Goal: Complete application form: Complete application form

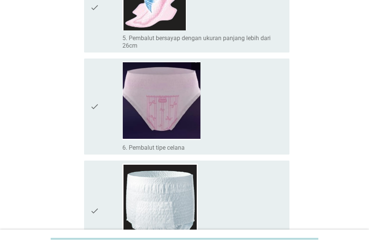
scroll to position [451, 0]
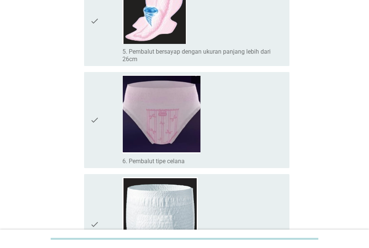
click at [113, 54] on div "check" at bounding box center [106, 21] width 32 height 84
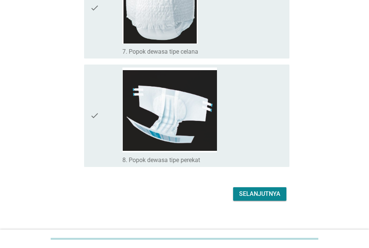
scroll to position [674, 0]
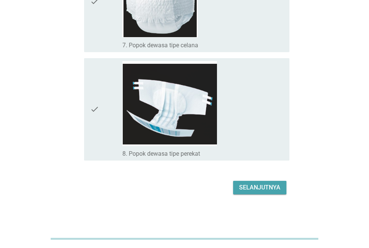
click at [251, 193] on button "Selanjutnya" at bounding box center [259, 188] width 53 height 14
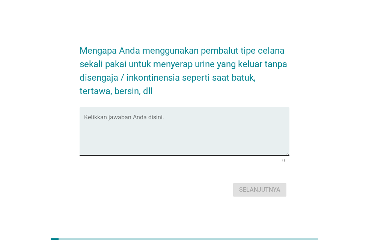
scroll to position [0, 0]
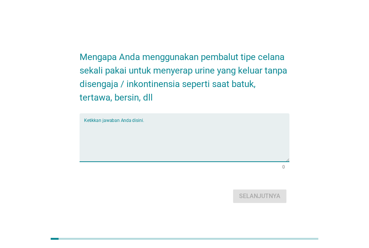
click at [195, 154] on textarea "Ketikkan jawaban Anda disini." at bounding box center [186, 141] width 205 height 39
type textarea "lbh aman"
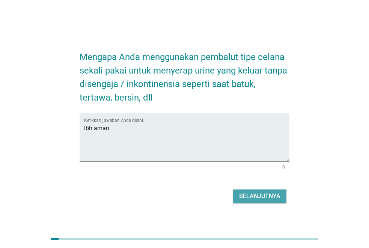
click at [274, 201] on button "Selanjutnya" at bounding box center [259, 197] width 53 height 14
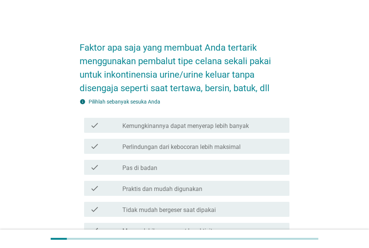
click at [245, 125] on label "Kemungkinannya dapat menyerap lebih banyak" at bounding box center [185, 126] width 127 height 8
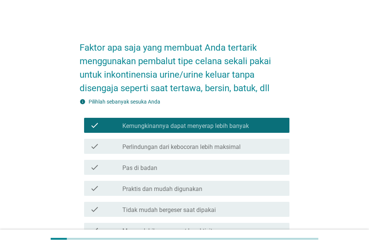
click at [239, 146] on label "Perlindungan dari kebocoran lebih maksimal" at bounding box center [181, 147] width 118 height 8
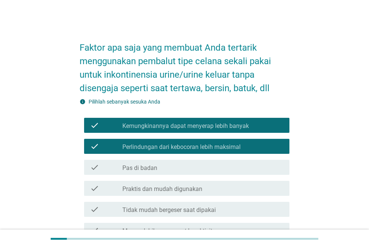
click at [225, 162] on div "check check_box_outline_blank Pas di badan" at bounding box center [186, 167] width 205 height 15
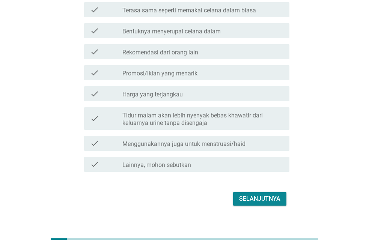
scroll to position [274, 0]
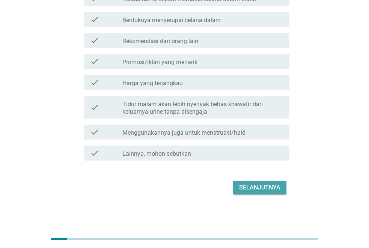
click at [267, 190] on div "Selanjutnya" at bounding box center [259, 187] width 41 height 9
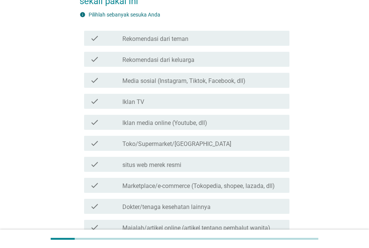
scroll to position [75, 0]
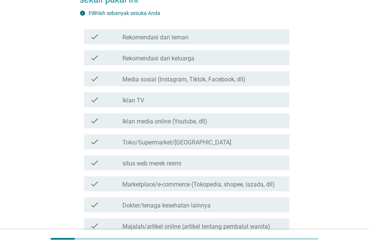
click at [208, 141] on div "check_box_outline_blank Toko/Supermarket/[GEOGRAPHIC_DATA]" at bounding box center [202, 141] width 161 height 9
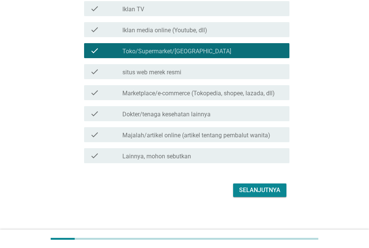
scroll to position [169, 0]
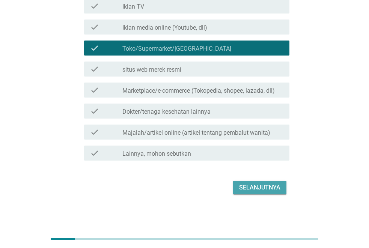
click at [267, 188] on div "Selanjutnya" at bounding box center [259, 187] width 41 height 9
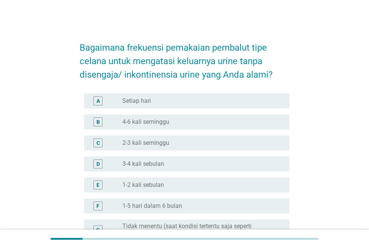
click at [146, 105] on div "radio_button_unchecked Setiap hari" at bounding box center [202, 101] width 161 height 9
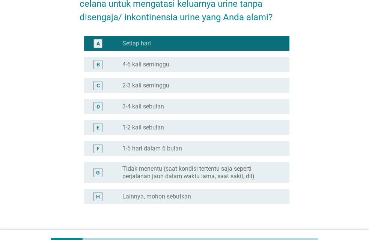
scroll to position [110, 0]
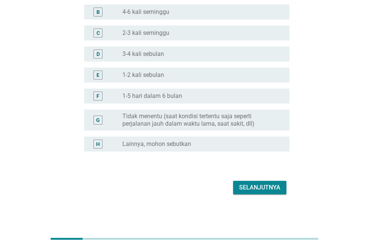
click at [253, 190] on div "Selanjutnya" at bounding box center [259, 187] width 41 height 9
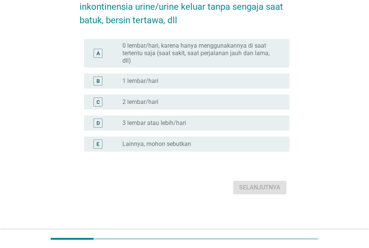
scroll to position [0, 0]
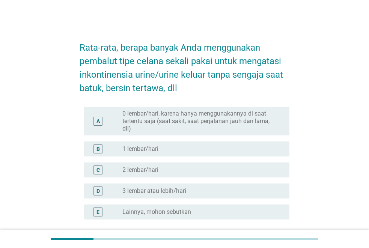
click at [214, 174] on div "radio_button_unchecked 2 lembar/hari" at bounding box center [199, 170] width 155 height 8
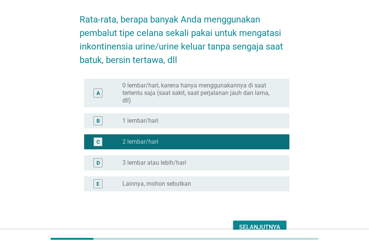
scroll to position [68, 0]
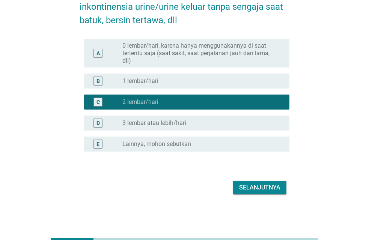
click at [270, 193] on button "Selanjutnya" at bounding box center [259, 188] width 53 height 14
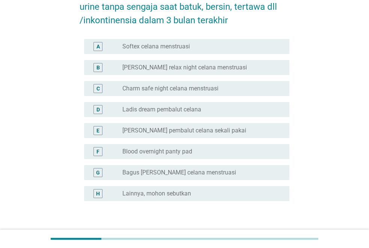
scroll to position [0, 0]
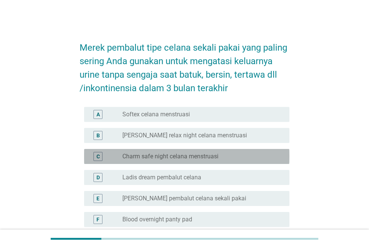
click at [227, 159] on div "radio_button_unchecked Charm safe night celana menstruasi" at bounding box center [199, 157] width 155 height 8
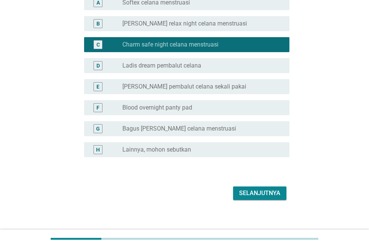
scroll to position [118, 0]
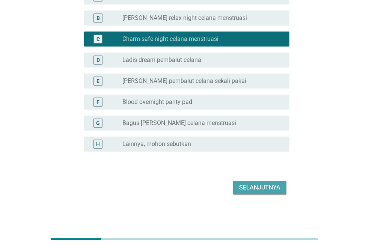
click at [266, 189] on div "Selanjutnya" at bounding box center [259, 187] width 41 height 9
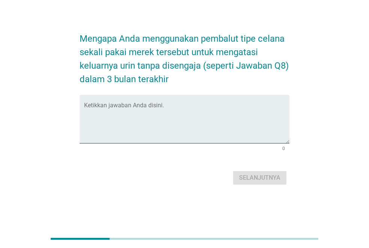
scroll to position [0, 0]
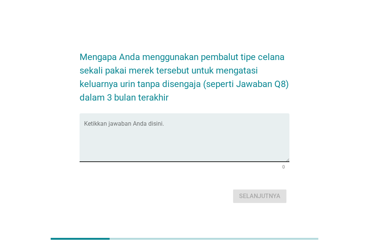
click at [223, 141] on textarea "Ketikkan jawaban Anda disini." at bounding box center [186, 141] width 205 height 39
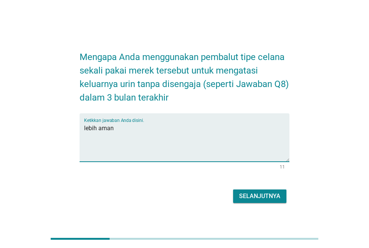
type textarea "lebih aman"
click at [261, 201] on div "Selanjutnya" at bounding box center [259, 196] width 41 height 9
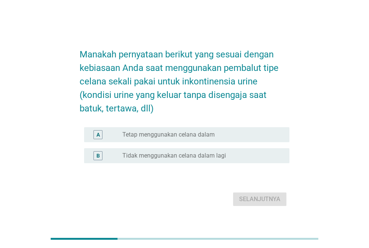
click at [222, 137] on div "radio_button_unchecked Tetap menggunakan celana dalam" at bounding box center [199, 135] width 155 height 8
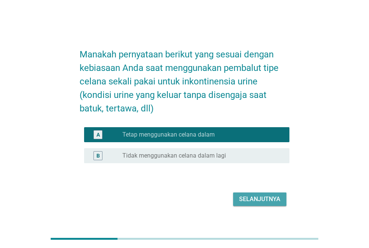
click at [254, 200] on div "Selanjutnya" at bounding box center [259, 199] width 41 height 9
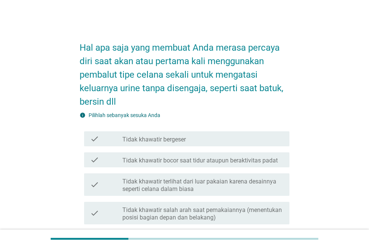
click at [237, 141] on div "check_box_outline_blank Tidak khawatir bergeser" at bounding box center [202, 138] width 161 height 9
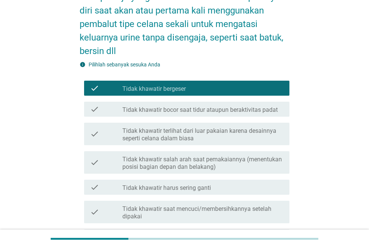
scroll to position [113, 0]
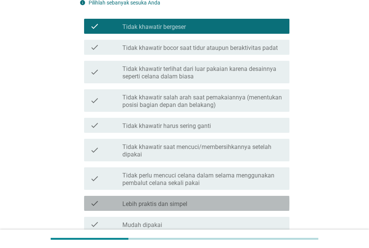
click at [260, 199] on div "check_box_outline_blank Lebih praktis dan simpel" at bounding box center [202, 203] width 161 height 9
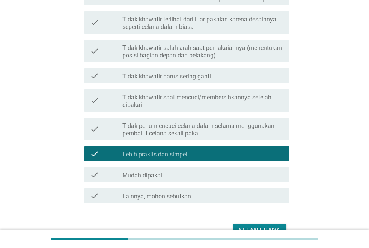
scroll to position [205, 0]
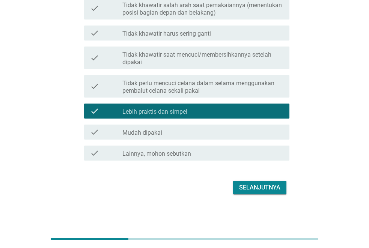
click at [276, 196] on div "Selanjutnya" at bounding box center [185, 188] width 210 height 18
click at [276, 194] on button "Selanjutnya" at bounding box center [259, 188] width 53 height 14
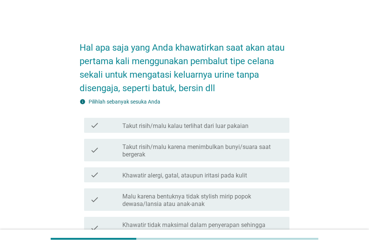
click at [233, 152] on label "Takut risih/malu karena menimbulkan bunyi/suara saat bergerak" at bounding box center [202, 150] width 161 height 15
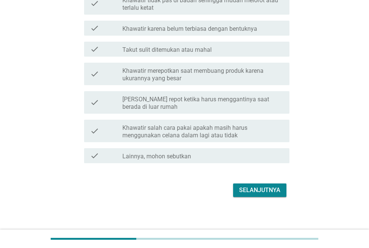
scroll to position [306, 0]
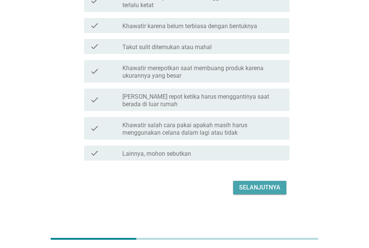
click at [279, 192] on div "Selanjutnya" at bounding box center [259, 187] width 41 height 9
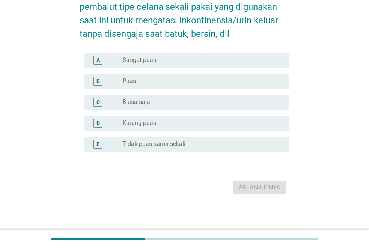
scroll to position [0, 0]
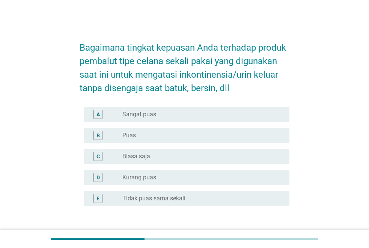
click at [226, 113] on div "radio_button_unchecked Sangat puas" at bounding box center [199, 115] width 155 height 8
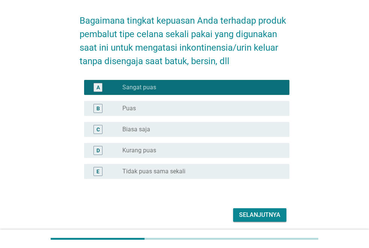
scroll to position [54, 0]
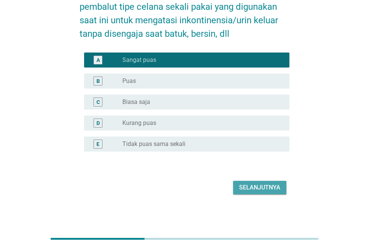
click at [269, 192] on div "Selanjutnya" at bounding box center [259, 187] width 41 height 9
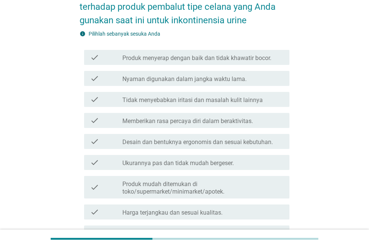
scroll to position [0, 0]
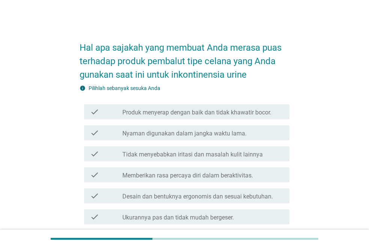
click at [209, 112] on label "Produk menyerap dengan baik dan tidak khawatir bocor." at bounding box center [196, 113] width 149 height 8
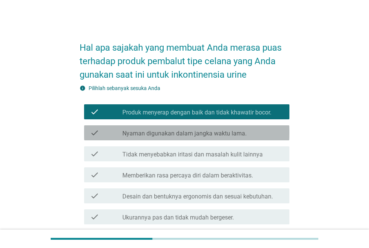
click at [209, 128] on div "check_box_outline_blank Nyaman digunakan dalam jangka waktu lama." at bounding box center [202, 132] width 161 height 9
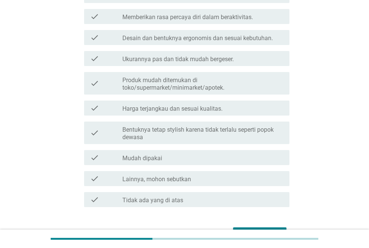
scroll to position [205, 0]
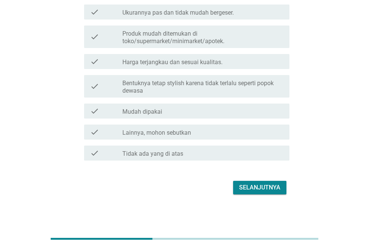
click at [260, 189] on div "Selanjutnya" at bounding box center [259, 187] width 41 height 9
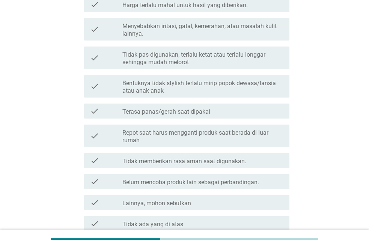
scroll to position [0, 0]
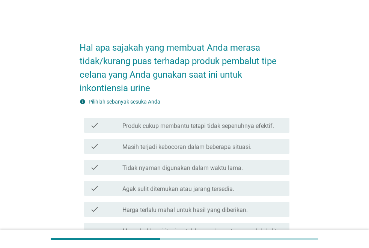
click at [222, 131] on div "check check_box_outline_blank Produk cukup membantu tetapi tidak sepenuhnya efe…" at bounding box center [186, 125] width 205 height 15
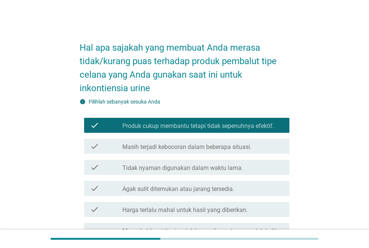
drag, startPoint x: 219, startPoint y: 145, endPoint x: 224, endPoint y: 165, distance: 20.9
click at [219, 145] on label "Masih terjadi kebocoran dalam beberapa situasi." at bounding box center [186, 147] width 129 height 8
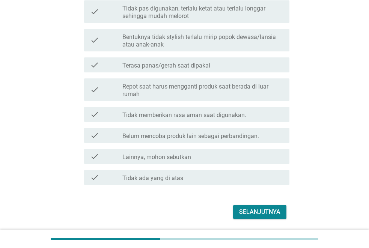
scroll to position [276, 0]
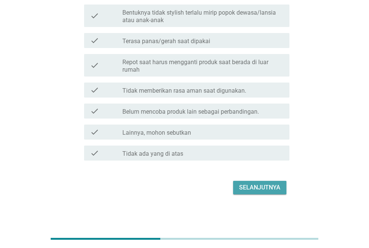
click at [266, 190] on div "Selanjutnya" at bounding box center [259, 187] width 41 height 9
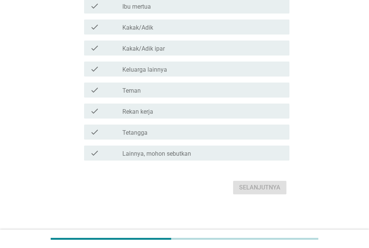
scroll to position [0, 0]
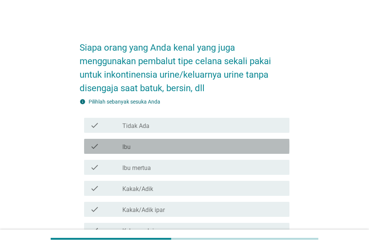
click at [151, 146] on div "check_box_outline_blank Ibu" at bounding box center [202, 146] width 161 height 9
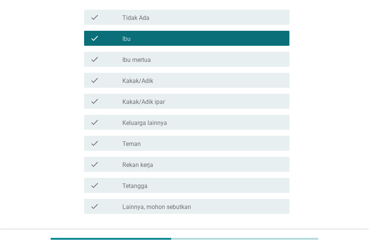
scroll to position [113, 0]
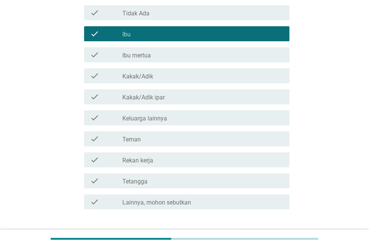
click at [162, 100] on label "Kakak/Adik ipar" at bounding box center [143, 98] width 42 height 8
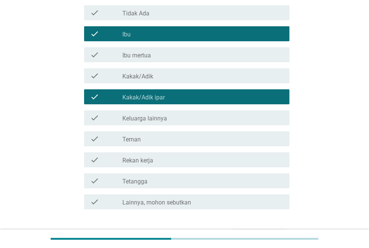
click at [325, 195] on div "Siapa orang yang Anda kenal yang juga menggunakan pembalut tipe celana sekali p…" at bounding box center [184, 83] width 333 height 337
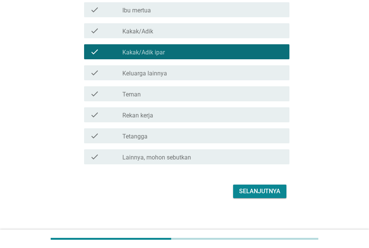
scroll to position [162, 0]
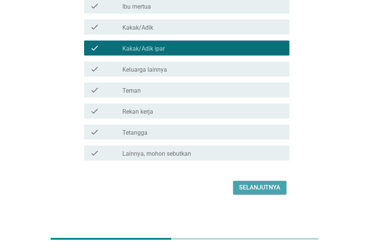
click at [269, 194] on button "Selanjutnya" at bounding box center [259, 188] width 53 height 14
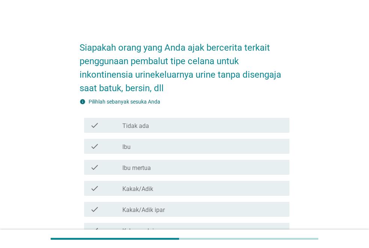
click at [172, 148] on div "check_box_outline_blank Ibu" at bounding box center [202, 146] width 161 height 9
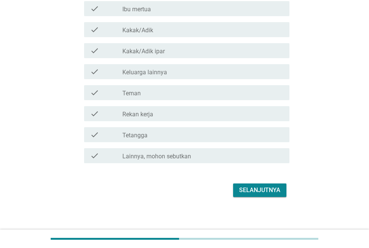
scroll to position [162, 0]
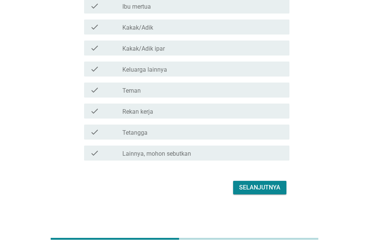
click at [243, 188] on div "Selanjutnya" at bounding box center [259, 187] width 41 height 9
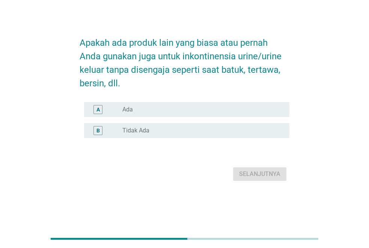
scroll to position [0, 0]
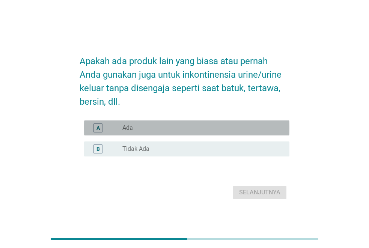
click at [167, 125] on div "radio_button_unchecked Ada" at bounding box center [199, 128] width 155 height 8
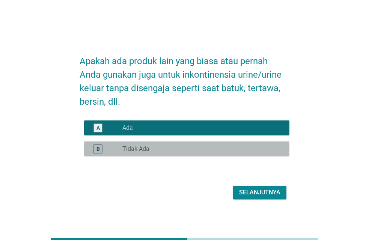
drag, startPoint x: 235, startPoint y: 145, endPoint x: 261, endPoint y: 187, distance: 49.8
click at [235, 145] on div "radio_button_unchecked Tidak Ada" at bounding box center [202, 149] width 161 height 9
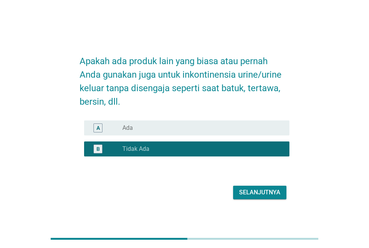
click at [267, 196] on div "Selanjutnya" at bounding box center [259, 192] width 41 height 9
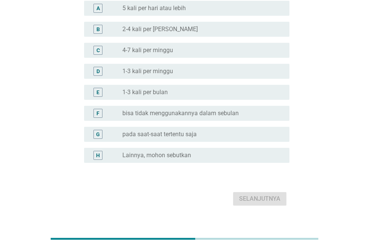
scroll to position [104, 0]
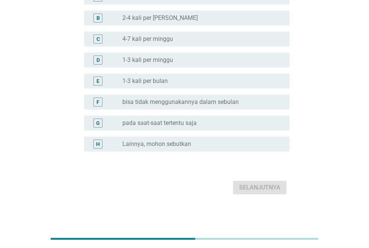
drag, startPoint x: 260, startPoint y: 122, endPoint x: 260, endPoint y: 128, distance: 5.6
click at [260, 124] on div "radio_button_unchecked pada saat-saat tertentu saja" at bounding box center [199, 123] width 155 height 8
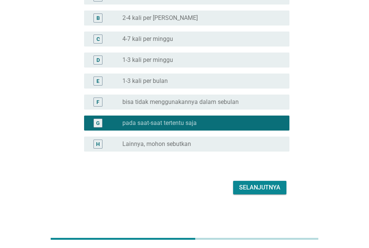
click at [275, 192] on div "Selanjutnya" at bounding box center [259, 187] width 41 height 9
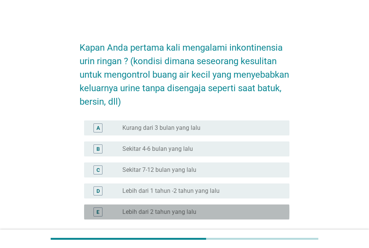
click at [228, 214] on div "radio_button_unchecked Lebih dari 2 tahun yang lalu" at bounding box center [199, 212] width 155 height 8
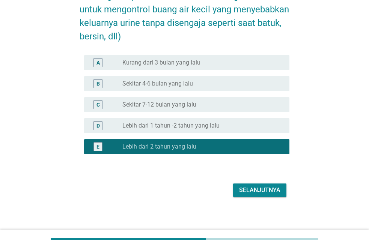
scroll to position [68, 0]
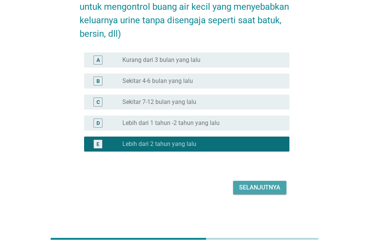
click at [254, 188] on div "Selanjutnya" at bounding box center [259, 187] width 41 height 9
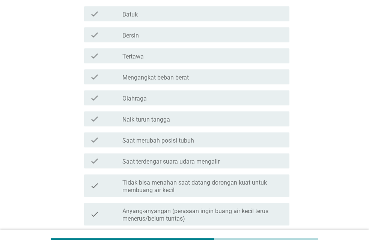
scroll to position [113, 0]
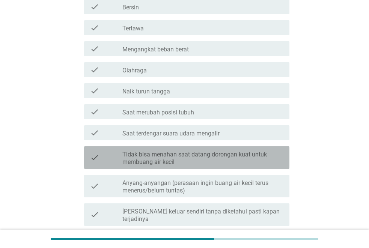
click at [233, 161] on label "Tidak bisa menahan saat datang dorongan kuat untuk membuang air kecil" at bounding box center [202, 158] width 161 height 15
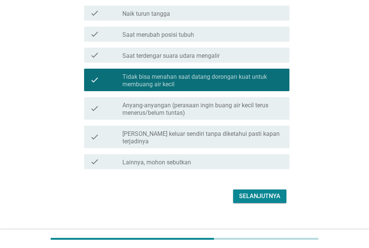
scroll to position [192, 0]
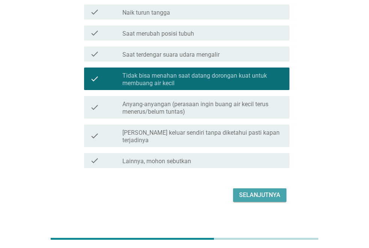
click at [255, 191] on div "Selanjutnya" at bounding box center [259, 195] width 41 height 9
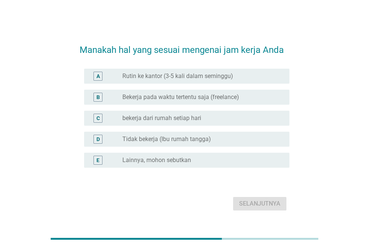
click at [227, 82] on div "A radio_button_unchecked Rutin ke kantor (3-5 kali dalam seminggu)" at bounding box center [186, 76] width 205 height 15
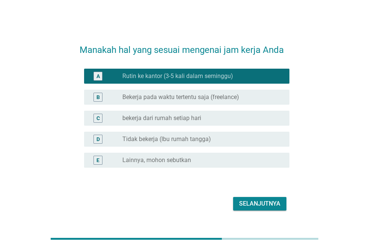
click at [265, 204] on div "Selanjutnya" at bounding box center [259, 203] width 41 height 9
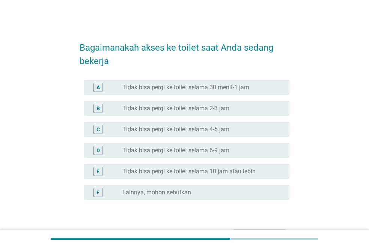
click at [189, 192] on label "Lainnya, mohon sebutkan" at bounding box center [156, 193] width 69 height 8
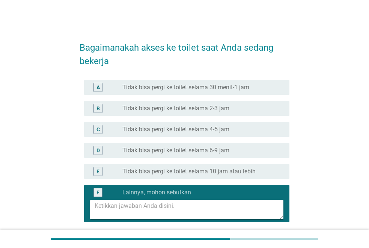
click at [220, 184] on div "F radio_button_checked Lainnya, mohon sebutkan" at bounding box center [185, 203] width 210 height 43
click at [95, 189] on div "F" at bounding box center [98, 192] width 9 height 9
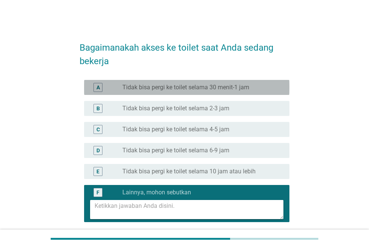
click at [97, 88] on div "A" at bounding box center [98, 87] width 3 height 8
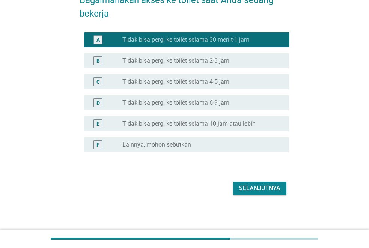
scroll to position [48, 0]
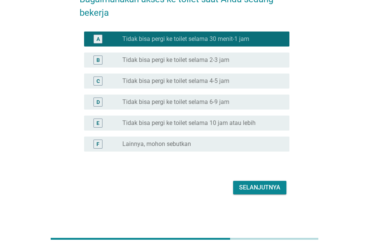
click at [262, 193] on button "Selanjutnya" at bounding box center [259, 188] width 53 height 14
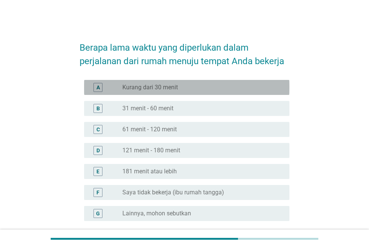
click at [203, 88] on div "radio_button_unchecked Kurang dari 30 menit" at bounding box center [199, 88] width 155 height 8
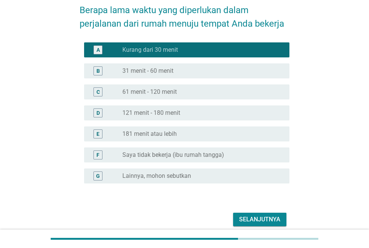
scroll to position [69, 0]
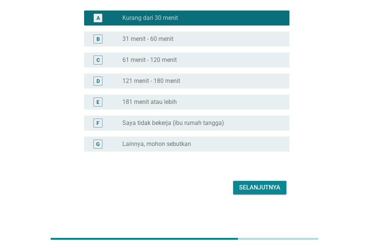
click at [158, 48] on div "B radio_button_unchecked 31 menit - 60 menit" at bounding box center [185, 39] width 210 height 21
click at [158, 44] on div "B radio_button_unchecked 31 menit - 60 menit" at bounding box center [186, 39] width 205 height 15
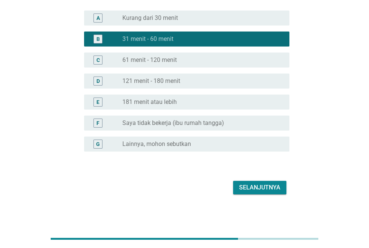
click at [246, 189] on div "Selanjutnya" at bounding box center [259, 187] width 41 height 9
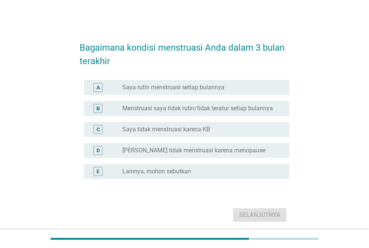
click at [219, 91] on div "radio_button_unchecked Saya rutin menstruasi setiap bulannya" at bounding box center [202, 87] width 161 height 9
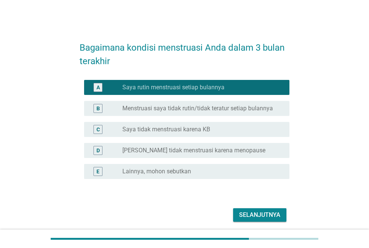
click at [258, 207] on div "Selanjutnya" at bounding box center [185, 215] width 210 height 18
click at [258, 215] on div "Selanjutnya" at bounding box center [259, 215] width 41 height 9
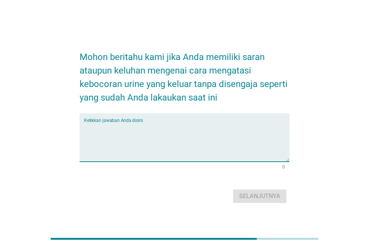
click at [214, 133] on textarea "Ketikkan jawaban Anda disini." at bounding box center [186, 141] width 205 height 39
type textarea "tidak ada"
click at [269, 199] on div "Selanjutnya" at bounding box center [259, 196] width 41 height 9
